Goal: Task Accomplishment & Management: Manage account settings

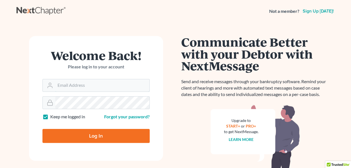
type input "[PERSON_NAME][EMAIL_ADDRESS][DOMAIN_NAME]"
click at [119, 133] on input "Log In" at bounding box center [95, 136] width 107 height 14
type input "Thinking..."
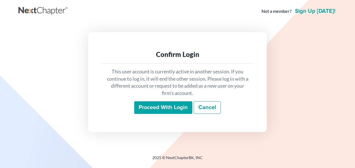
click at [154, 105] on input "Proceed with login" at bounding box center [163, 107] width 58 height 13
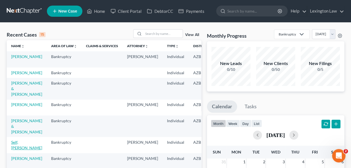
click at [19, 147] on link "Self, Kevin" at bounding box center [26, 145] width 31 height 10
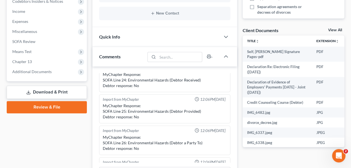
scroll to position [186, 0]
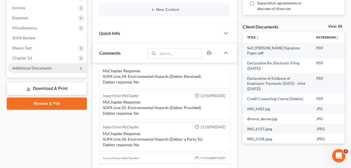
click at [42, 66] on span "Additional Documents" at bounding box center [31, 68] width 39 height 5
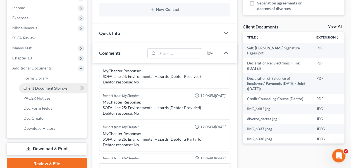
click at [45, 88] on span "Client Document Storage" at bounding box center [45, 88] width 44 height 5
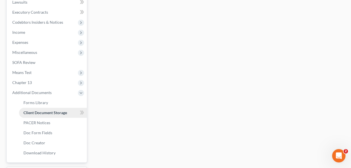
scroll to position [91, 0]
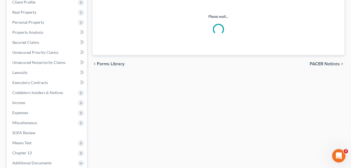
select select "14"
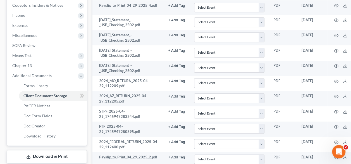
scroll to position [184, 0]
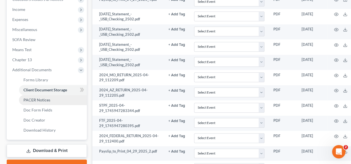
click at [49, 100] on span "PACER Notices" at bounding box center [36, 99] width 27 height 5
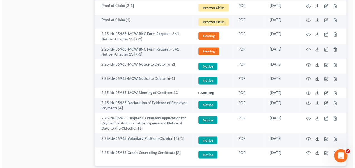
scroll to position [474, 0]
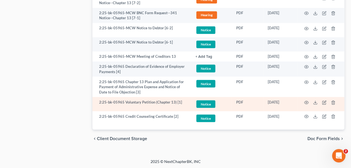
click at [181, 102] on td "2:25-bk-05965 Voluntary Petition (Chapter 13) [1]" at bounding box center [141, 104] width 98 height 14
click at [305, 101] on icon "button" at bounding box center [306, 102] width 4 height 4
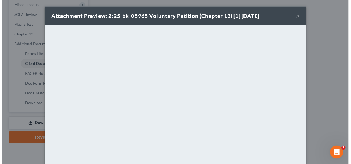
scroll to position [184, 0]
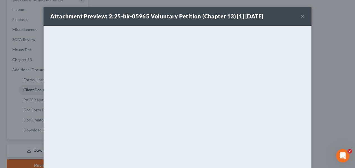
select select "14"
click at [301, 16] on button "×" at bounding box center [303, 16] width 4 height 7
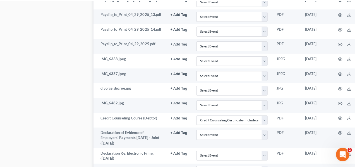
scroll to position [468, 0]
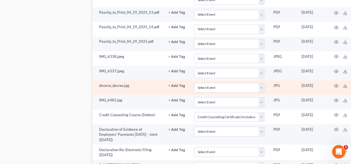
click at [124, 83] on td "divorce_decree.jpg" at bounding box center [127, 87] width 71 height 15
click at [336, 83] on icon "button" at bounding box center [336, 85] width 4 height 4
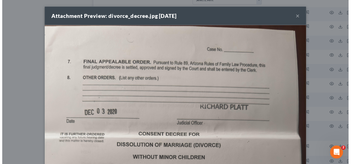
scroll to position [26, 0]
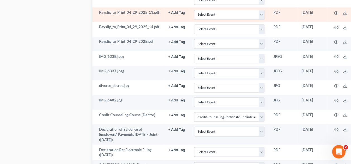
drag, startPoint x: 351, startPoint y: 26, endPoint x: 344, endPoint y: 18, distance: 10.5
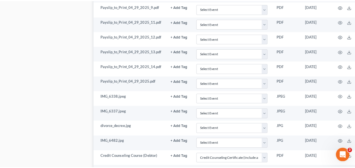
scroll to position [430, 0]
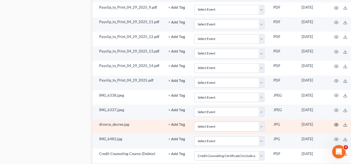
click at [336, 123] on icon "button" at bounding box center [336, 124] width 4 height 3
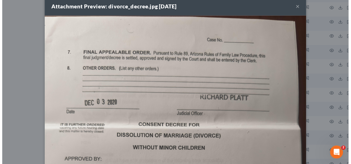
scroll to position [13, 0]
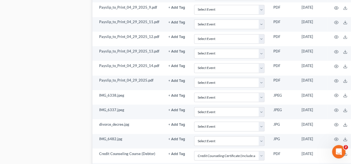
drag, startPoint x: 351, startPoint y: 37, endPoint x: 354, endPoint y: 44, distance: 7.3
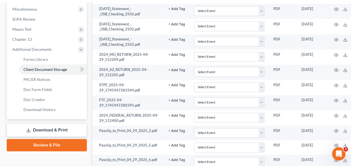
scroll to position [205, 0]
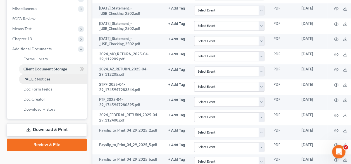
click at [46, 79] on span "PACER Notices" at bounding box center [36, 78] width 27 height 5
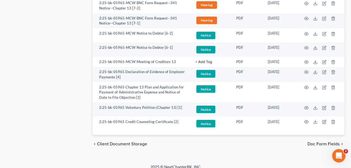
scroll to position [463, 0]
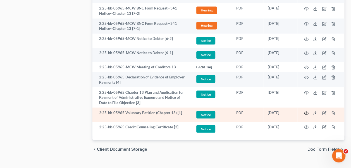
click at [307, 112] on icon "button" at bounding box center [306, 113] width 4 height 4
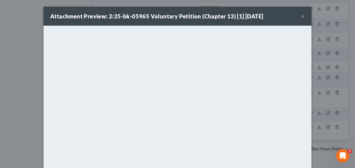
click at [301, 15] on button "×" at bounding box center [303, 16] width 4 height 7
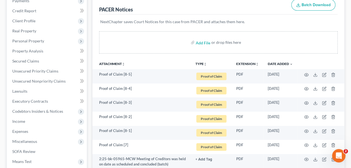
scroll to position [0, 0]
